Goal: Task Accomplishment & Management: Use online tool/utility

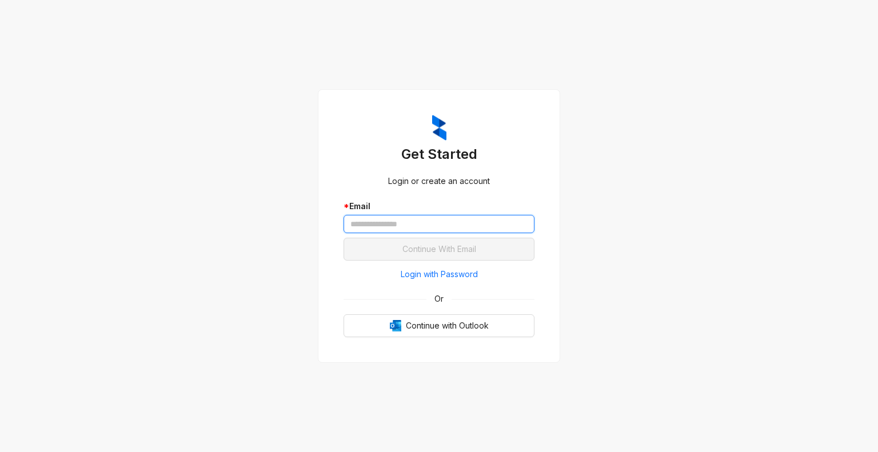
click at [440, 225] on input "text" at bounding box center [439, 224] width 191 height 18
click at [435, 221] on input "text" at bounding box center [439, 224] width 191 height 18
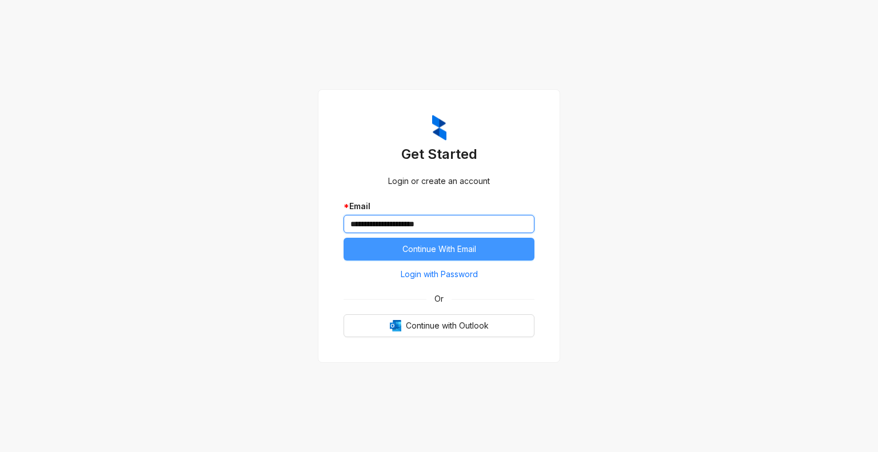
type input "**********"
click at [441, 249] on span "Continue With Email" at bounding box center [439, 249] width 74 height 13
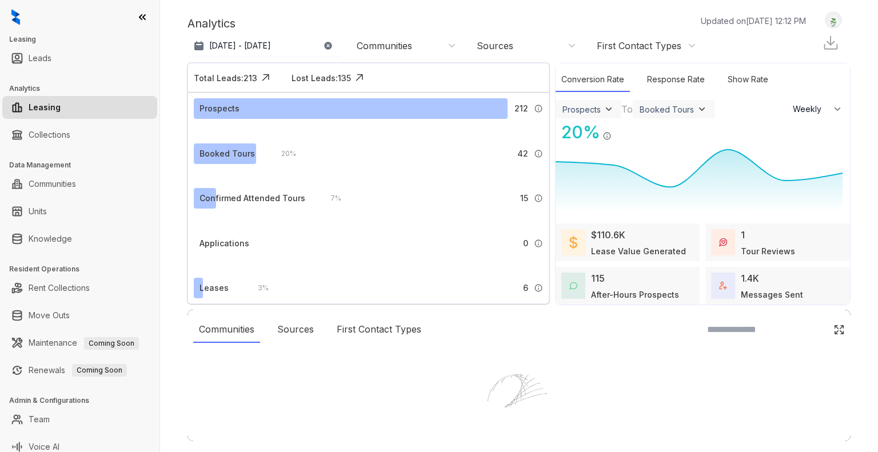
select select "******"
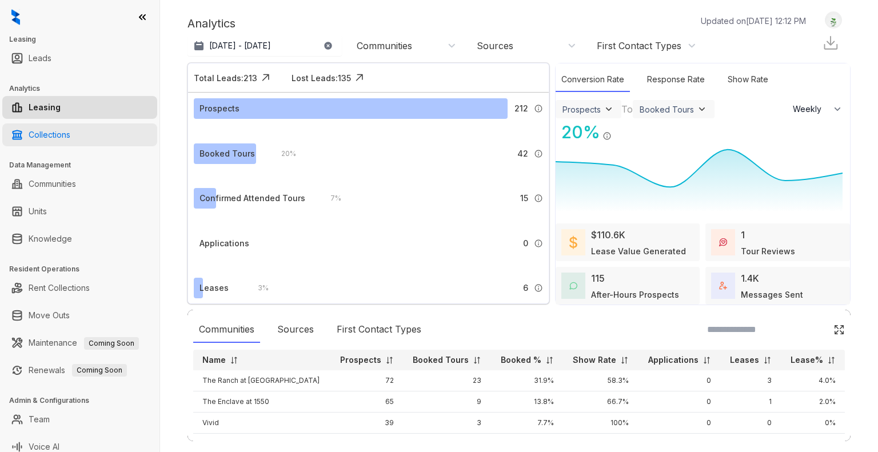
click at [45, 134] on link "Collections" at bounding box center [50, 134] width 42 height 23
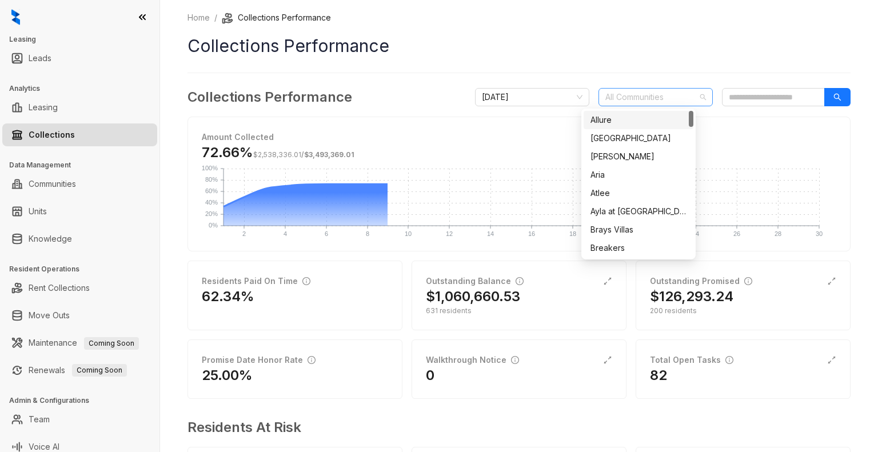
click at [669, 98] on div at bounding box center [650, 97] width 98 height 16
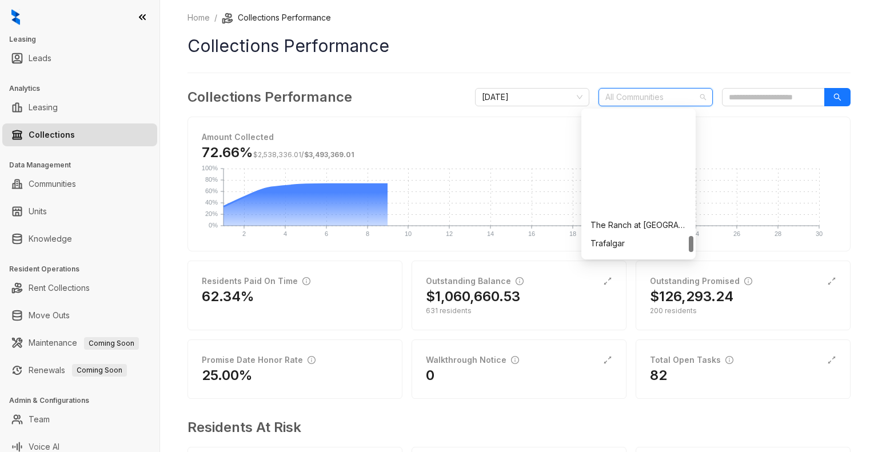
scroll to position [1189, 0]
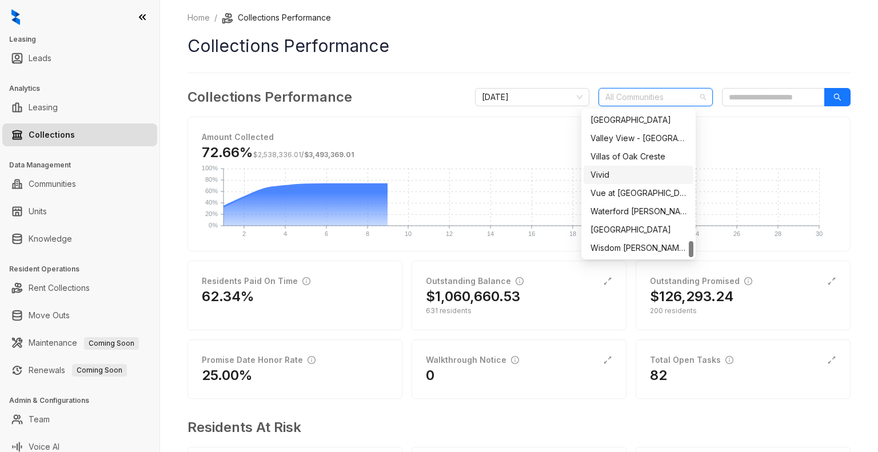
click at [597, 179] on div "Vivid" at bounding box center [639, 175] width 96 height 13
click at [827, 94] on button "button" at bounding box center [837, 97] width 26 height 18
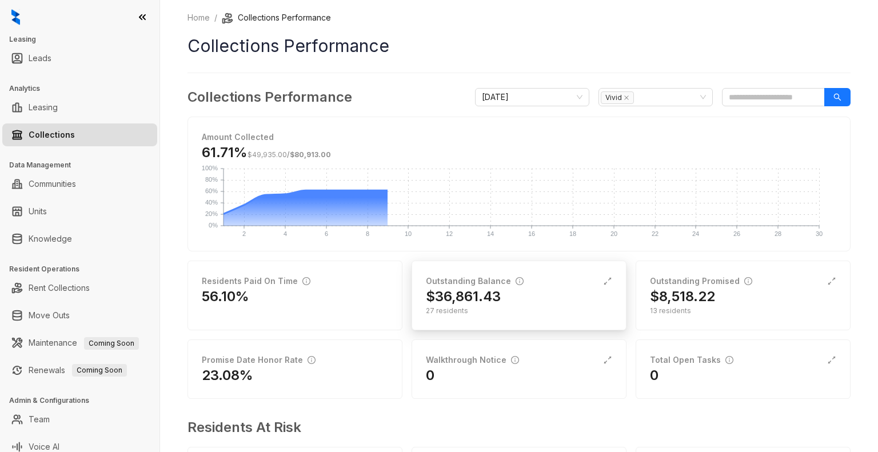
click at [464, 303] on h2 "$36,861.43" at bounding box center [463, 297] width 75 height 18
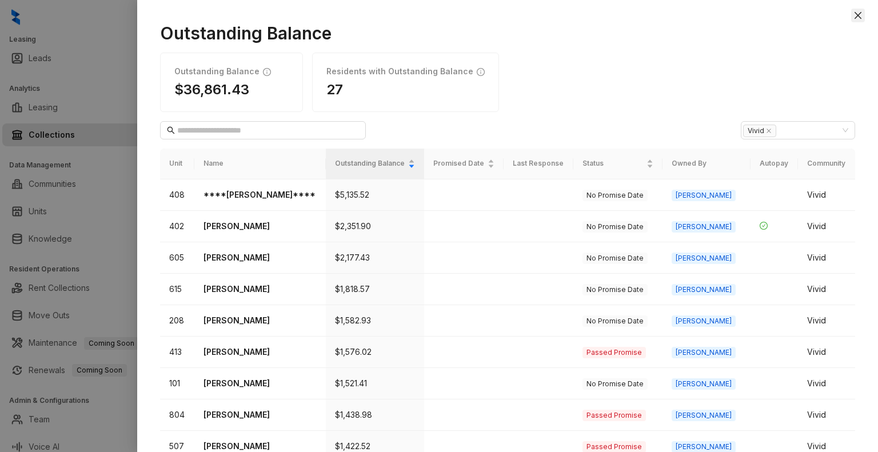
click at [858, 17] on icon "close" at bounding box center [858, 15] width 9 height 9
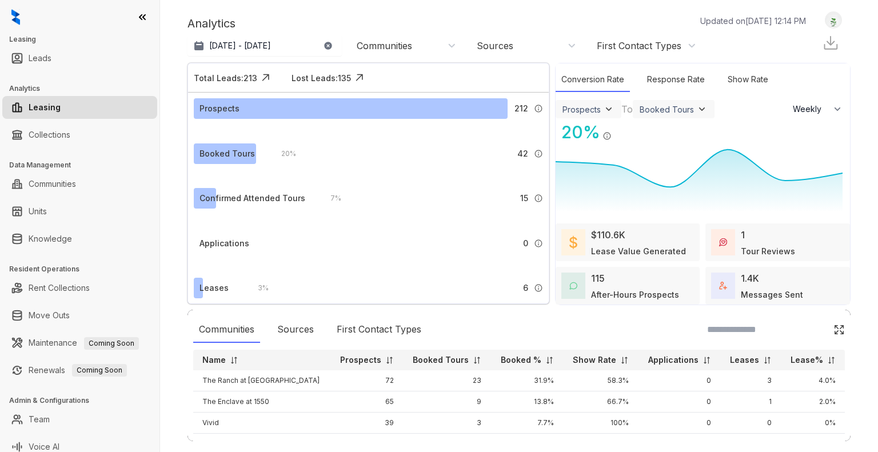
select select "******"
click at [42, 55] on link "Leads" at bounding box center [40, 58] width 23 height 23
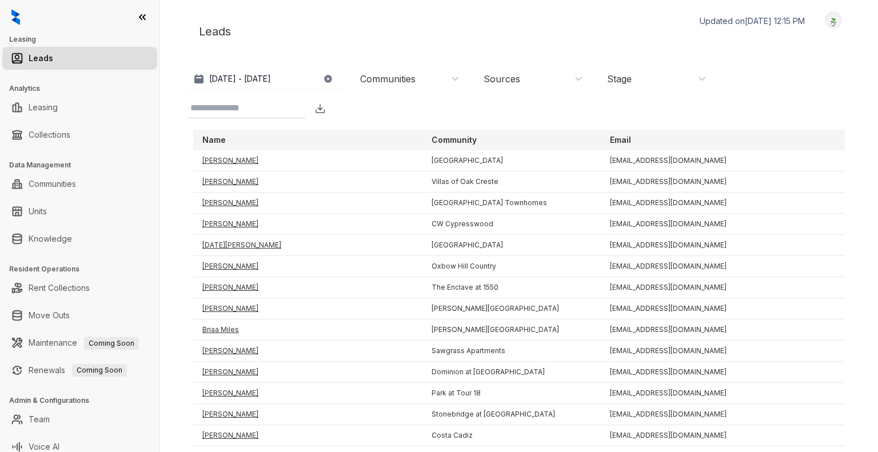
click at [463, 83] on div "Communities" at bounding box center [408, 79] width 114 height 18
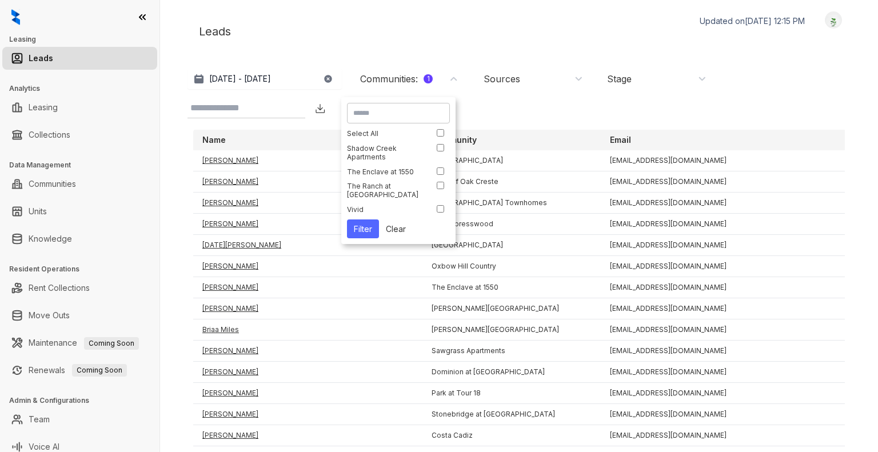
click at [361, 229] on button "Filter" at bounding box center [363, 229] width 32 height 19
